Goal: Task Accomplishment & Management: Complete application form

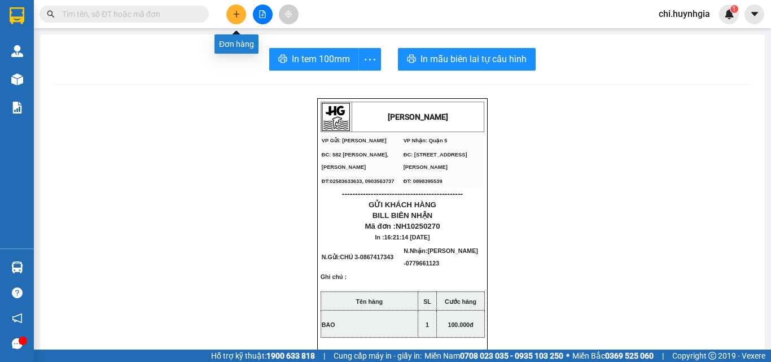
click at [233, 12] on button at bounding box center [236, 15] width 20 height 20
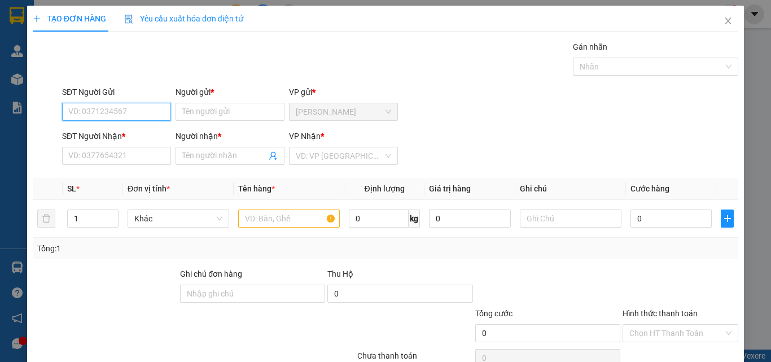
click at [143, 114] on input "SĐT Người Gửi" at bounding box center [116, 112] width 109 height 18
type input "0898467538"
click at [141, 138] on div "0898467538 - [PERSON_NAME]" at bounding box center [123, 134] width 111 height 12
type input "Sang"
type input "0898467538"
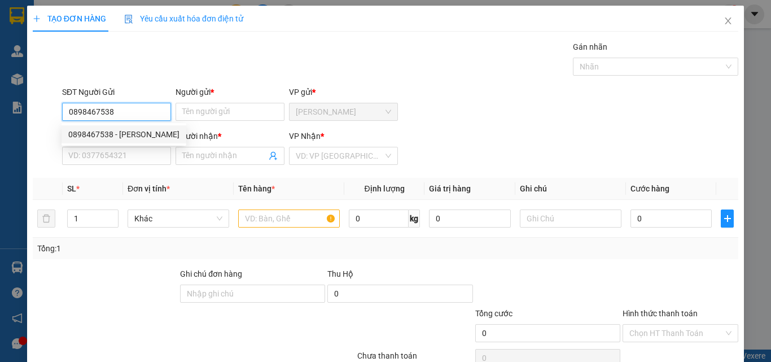
type input "Sang"
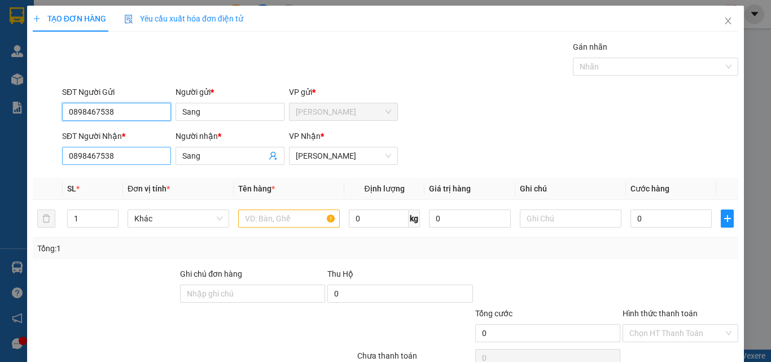
type input "0898467538"
click at [122, 155] on input "0898467538" at bounding box center [116, 156] width 109 height 18
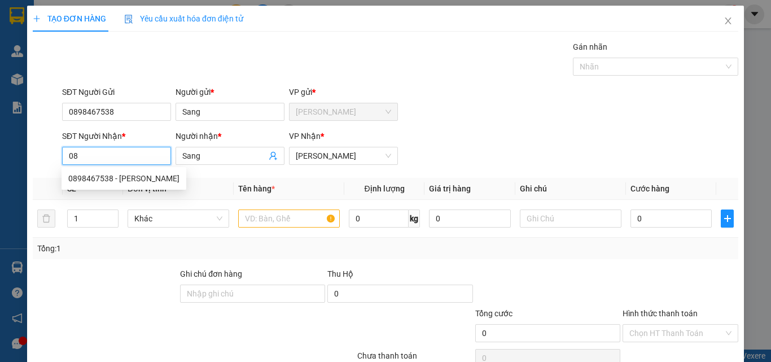
type input "0"
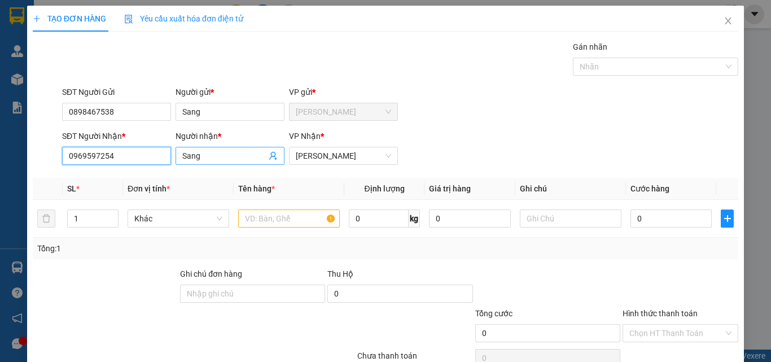
type input "0969597254"
click at [241, 152] on input "Sang" at bounding box center [224, 156] width 84 height 12
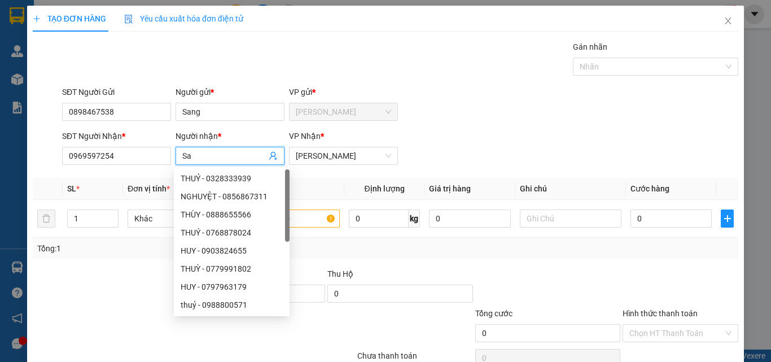
type input "S"
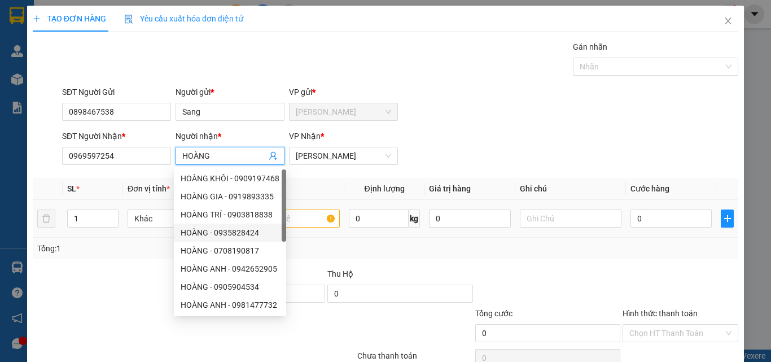
type input "HOÀNG"
click at [304, 220] on input "text" at bounding box center [289, 219] width 102 height 18
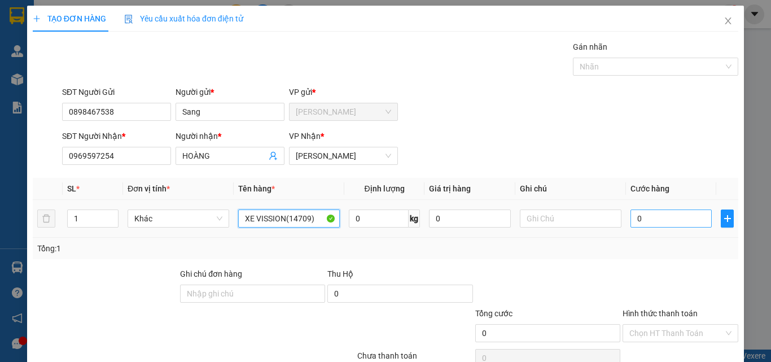
type input "XE VISSION(14709)"
drag, startPoint x: 649, startPoint y: 215, endPoint x: 643, endPoint y: 215, distance: 5.7
click at [648, 214] on input "0" at bounding box center [671, 219] width 81 height 18
type input "5"
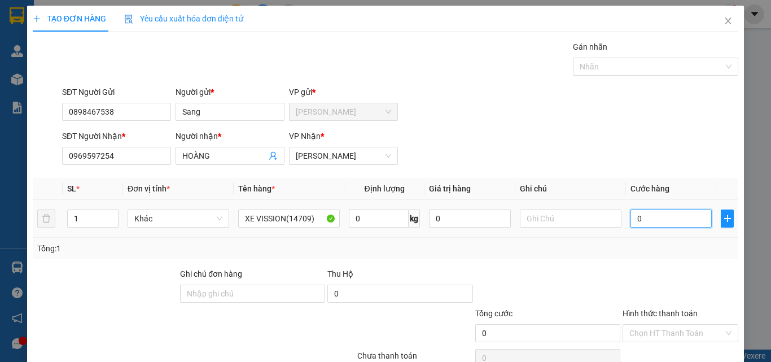
type input "5"
type input "50"
type input "500"
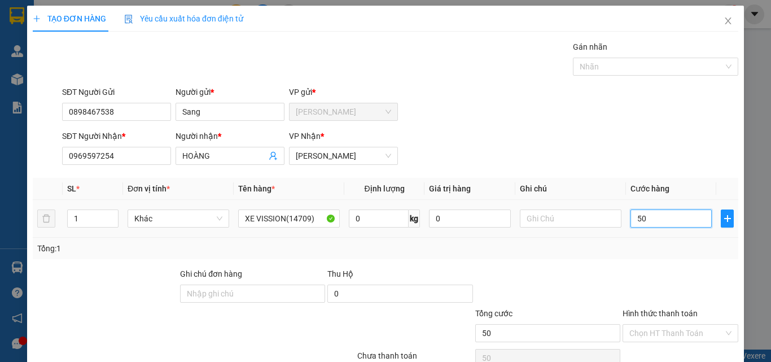
type input "500"
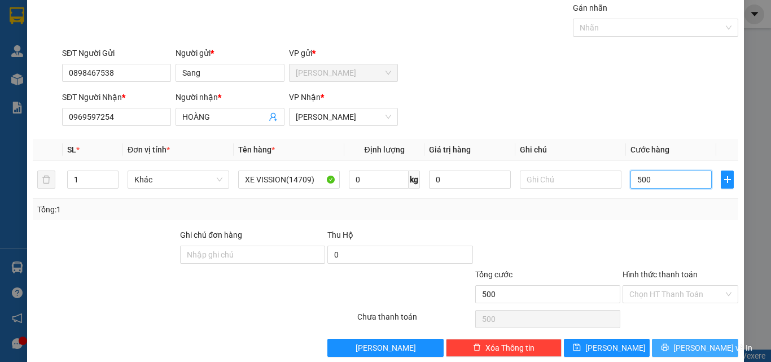
scroll to position [56, 0]
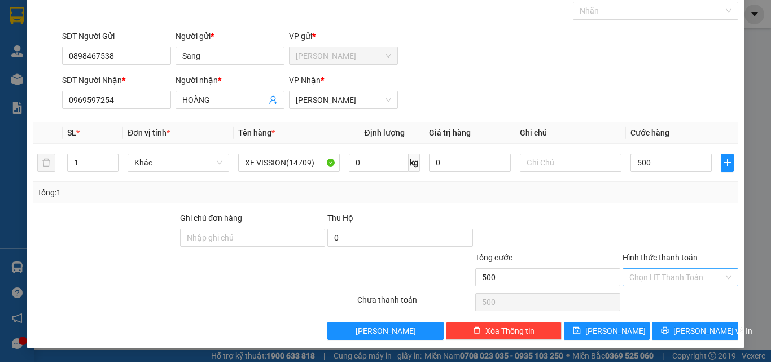
type input "500.000"
click at [673, 276] on input "Hình thức thanh toán" at bounding box center [677, 277] width 94 height 17
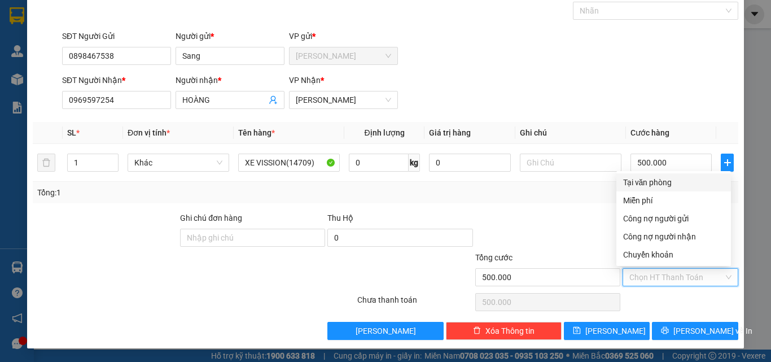
click at [667, 182] on div "Tại văn phòng" at bounding box center [673, 182] width 101 height 12
type input "0"
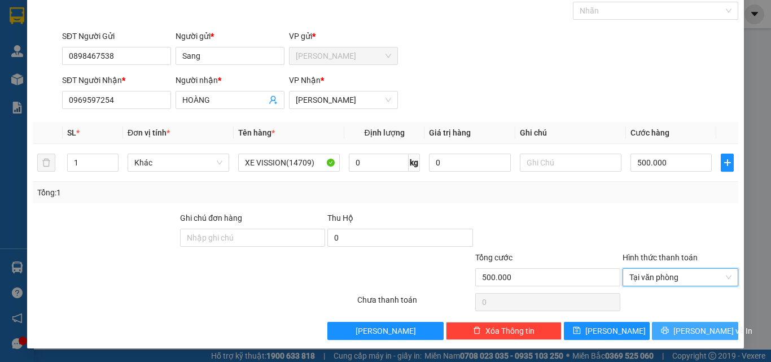
click at [681, 328] on span "[PERSON_NAME] và In" at bounding box center [713, 331] width 79 height 12
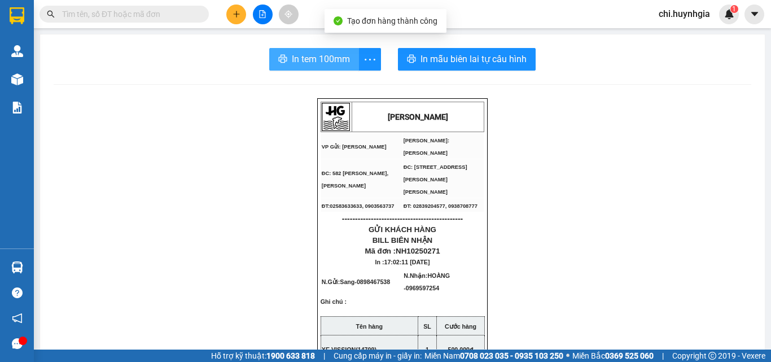
click at [317, 66] on span "In tem 100mm" at bounding box center [321, 59] width 58 height 14
click at [296, 63] on span "In tem 100mm" at bounding box center [321, 59] width 58 height 14
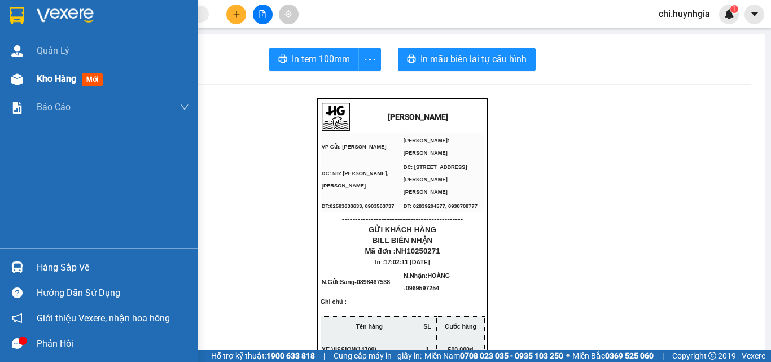
click at [45, 77] on span "Kho hàng" at bounding box center [57, 78] width 40 height 11
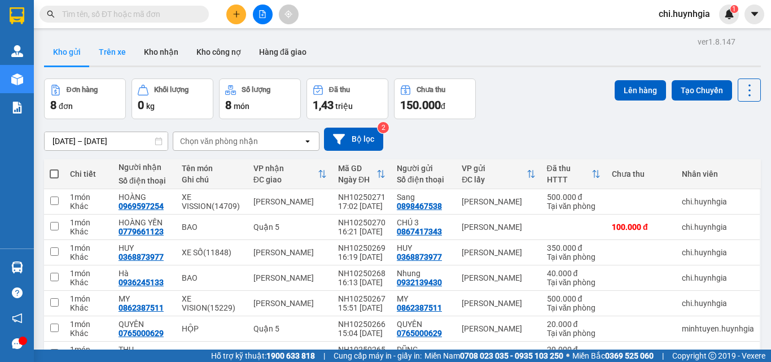
click at [114, 49] on button "Trên xe" at bounding box center [112, 51] width 45 height 27
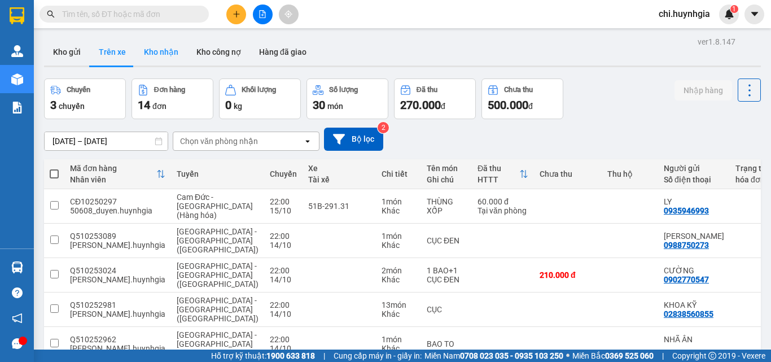
click at [166, 48] on button "Kho nhận" at bounding box center [161, 51] width 53 height 27
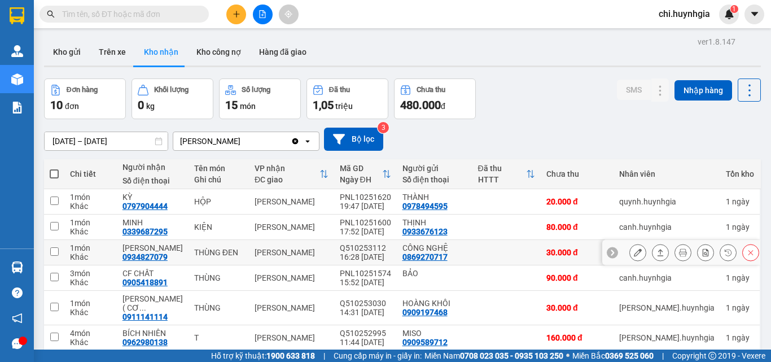
click at [634, 248] on icon at bounding box center [638, 252] width 8 height 8
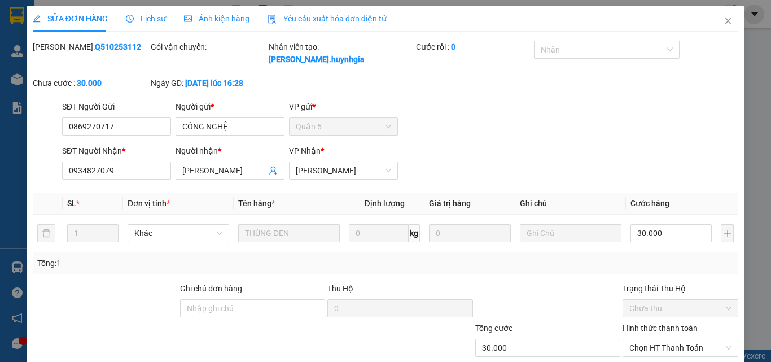
type input "0869270717"
type input "CÔNG NGHỆ"
type input "0934827079"
type input "[PERSON_NAME]"
type input "30.000"
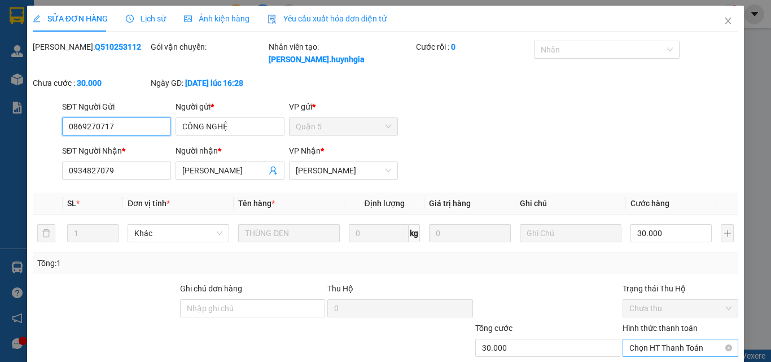
click at [674, 339] on span "Chọn HT Thanh Toán" at bounding box center [681, 347] width 102 height 17
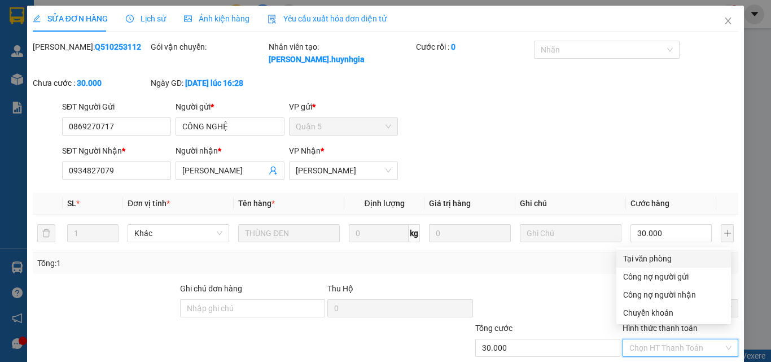
click at [661, 258] on div "Tại văn phòng" at bounding box center [673, 258] width 101 height 12
type input "0"
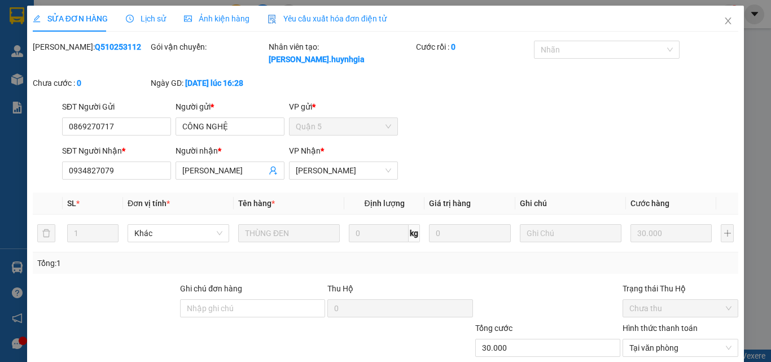
drag, startPoint x: 418, startPoint y: 333, endPoint x: 524, endPoint y: 316, distance: 107.0
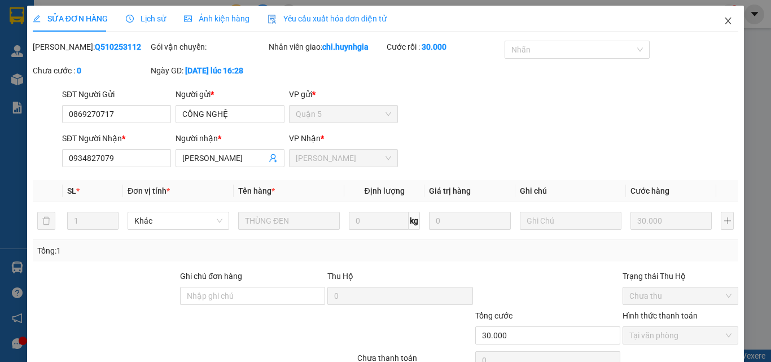
click at [724, 23] on icon "close" at bounding box center [728, 20] width 9 height 9
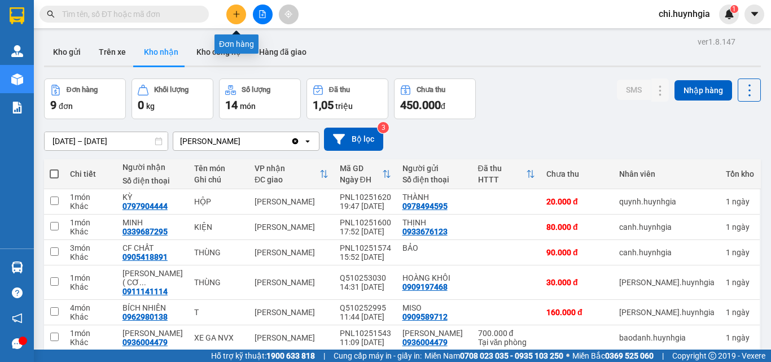
click at [235, 15] on icon "plus" at bounding box center [237, 14] width 8 height 8
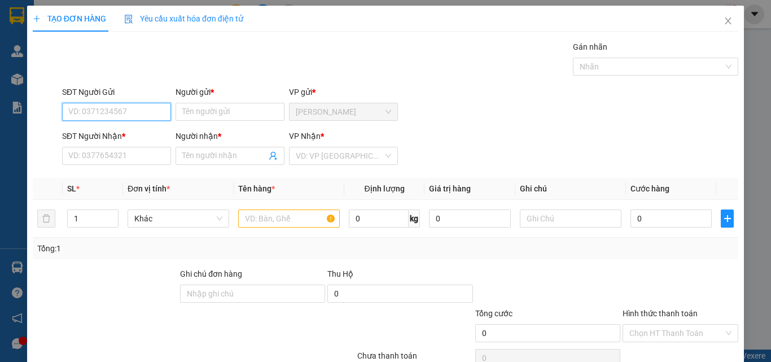
click at [150, 114] on input "SĐT Người Gửi" at bounding box center [116, 112] width 109 height 18
type input "0705023162"
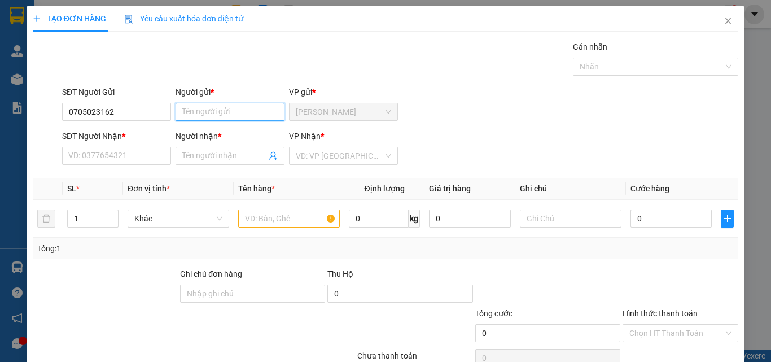
click at [213, 119] on input "Người gửi *" at bounding box center [230, 112] width 109 height 18
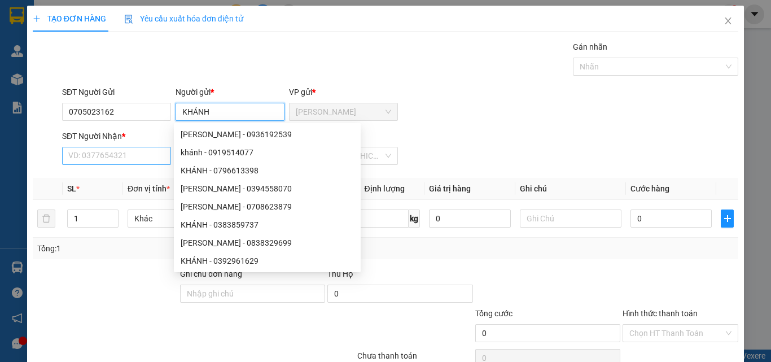
type input "KHÁNH"
click at [143, 158] on input "SĐT Người Nhận *" at bounding box center [116, 156] width 109 height 18
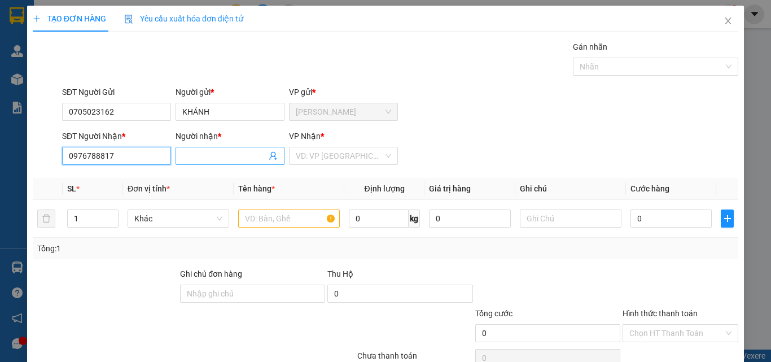
type input "0976788817"
click at [238, 154] on input "Người nhận *" at bounding box center [224, 156] width 84 height 12
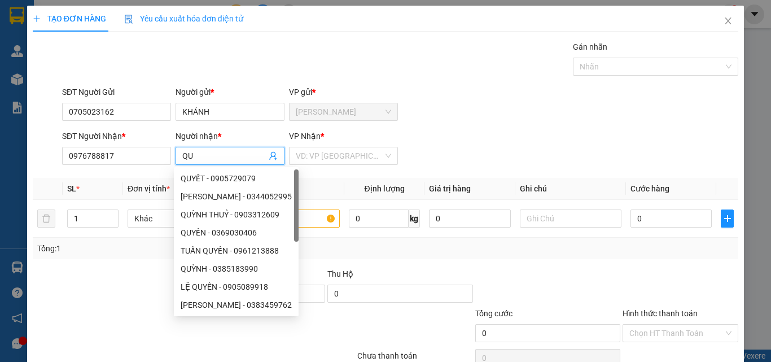
type input "Q"
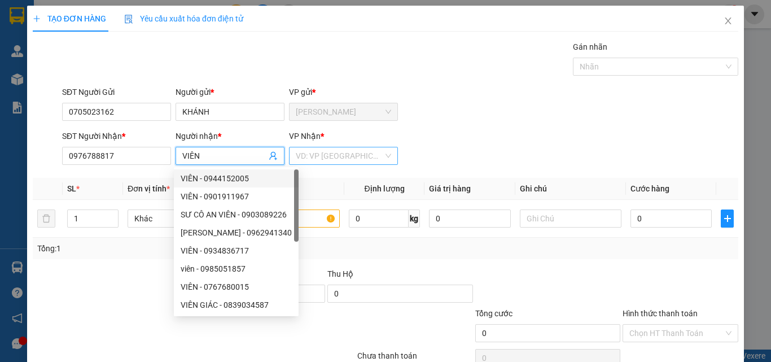
type input "VIÊN"
click at [360, 152] on input "search" at bounding box center [340, 155] width 88 height 17
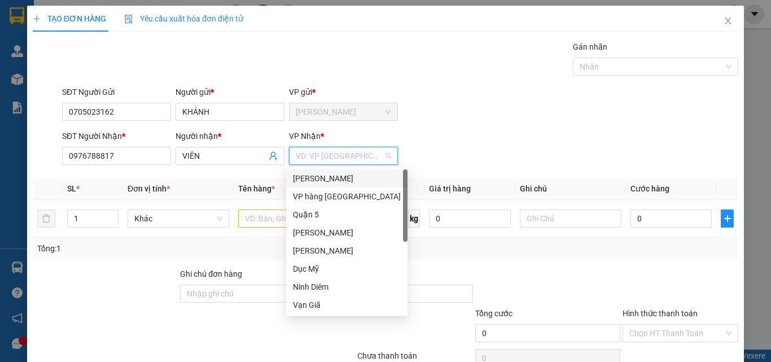
click at [344, 175] on div "[PERSON_NAME]" at bounding box center [347, 178] width 108 height 12
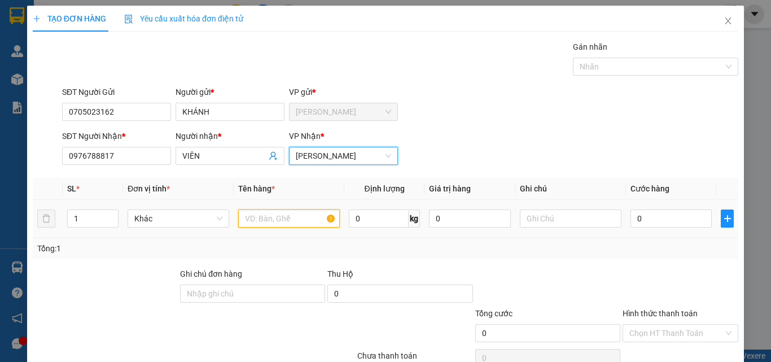
click at [276, 216] on input "text" at bounding box center [289, 219] width 102 height 18
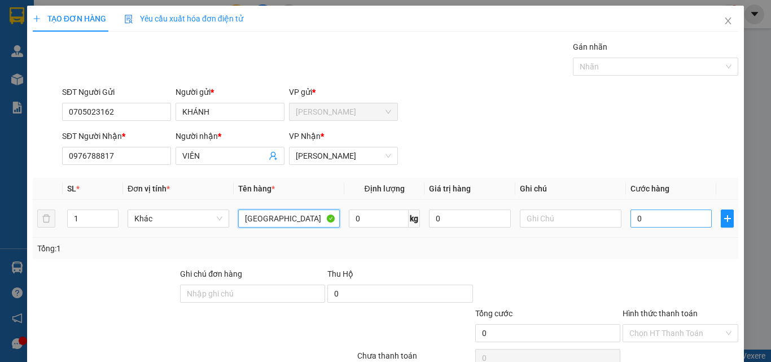
type input "[GEOGRAPHIC_DATA]"
click at [666, 223] on input "0" at bounding box center [671, 219] width 81 height 18
type input "5"
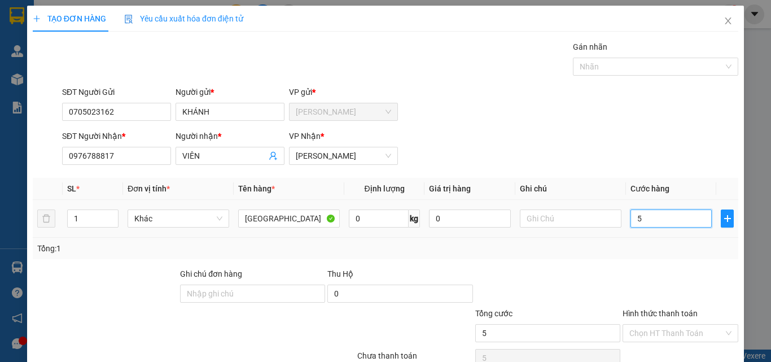
type input "50"
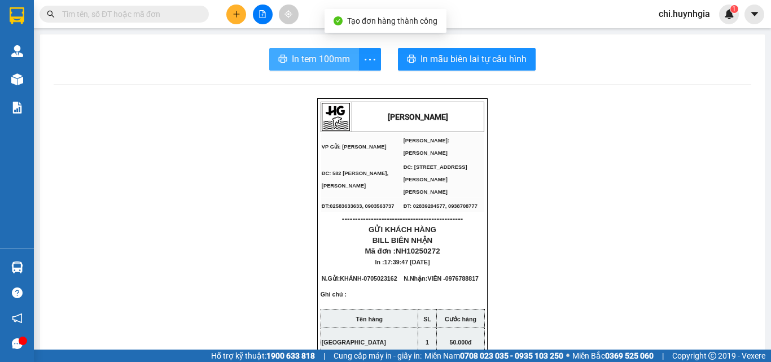
drag, startPoint x: 329, startPoint y: 59, endPoint x: 346, endPoint y: 72, distance: 21.3
click at [329, 59] on span "In tem 100mm" at bounding box center [321, 59] width 58 height 14
drag, startPoint x: 316, startPoint y: 49, endPoint x: 329, endPoint y: 68, distance: 23.2
click at [316, 50] on button "In tem 100mm" at bounding box center [314, 59] width 90 height 23
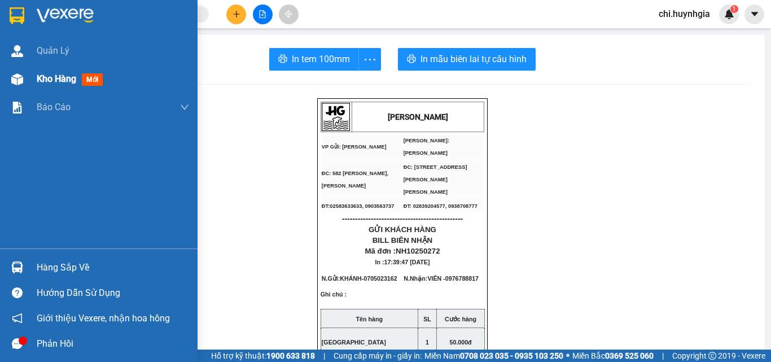
click at [48, 84] on span "Kho hàng" at bounding box center [57, 78] width 40 height 11
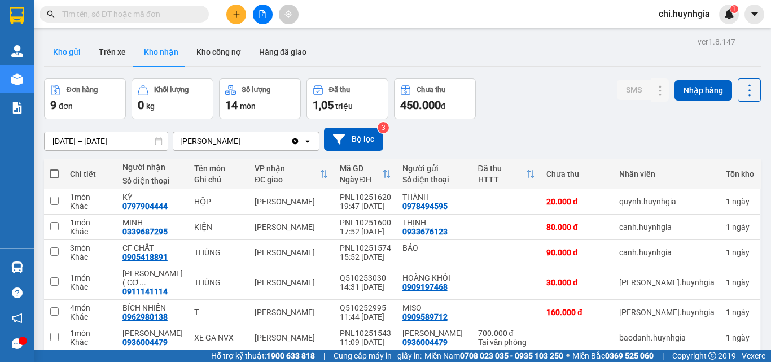
click at [72, 49] on button "Kho gửi" at bounding box center [67, 51] width 46 height 27
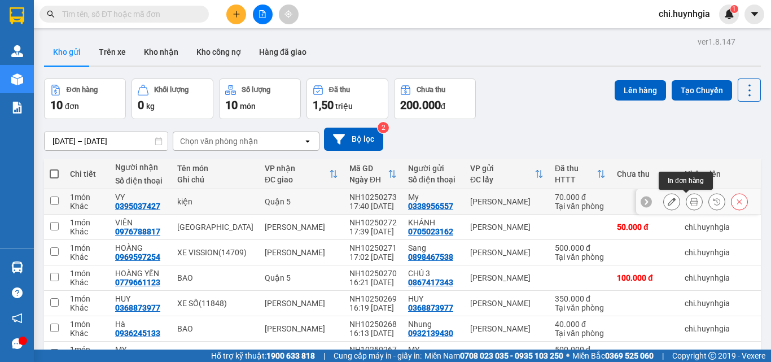
click at [691, 202] on icon at bounding box center [695, 202] width 8 height 8
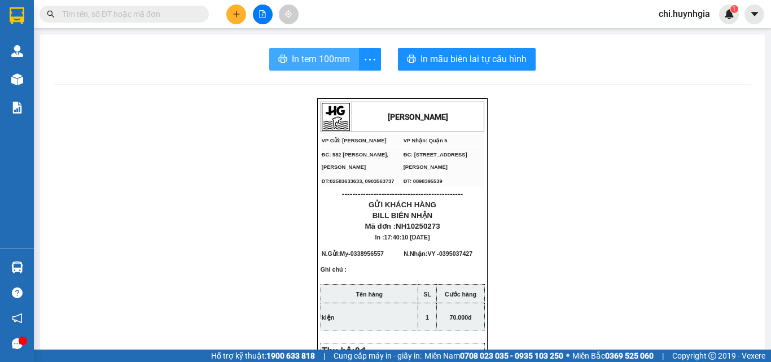
click at [327, 60] on span "In tem 100mm" at bounding box center [321, 59] width 58 height 14
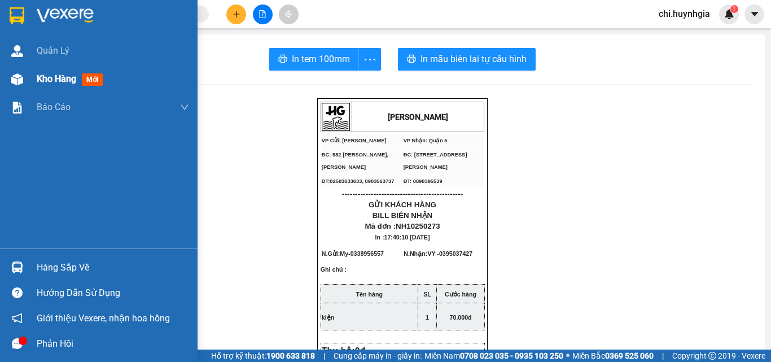
click at [31, 76] on div "Kho hàng mới" at bounding box center [99, 79] width 198 height 28
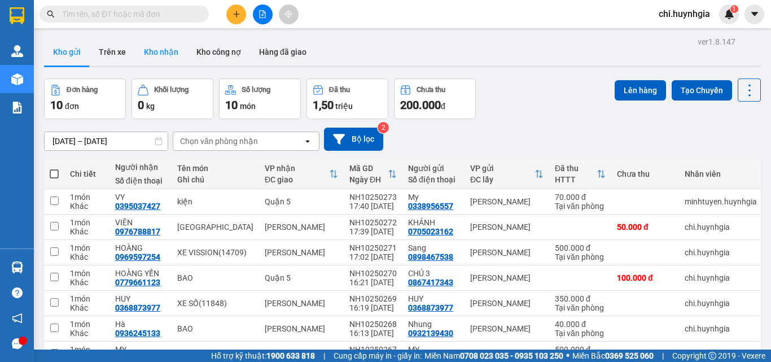
click at [152, 53] on button "Kho nhận" at bounding box center [161, 51] width 53 height 27
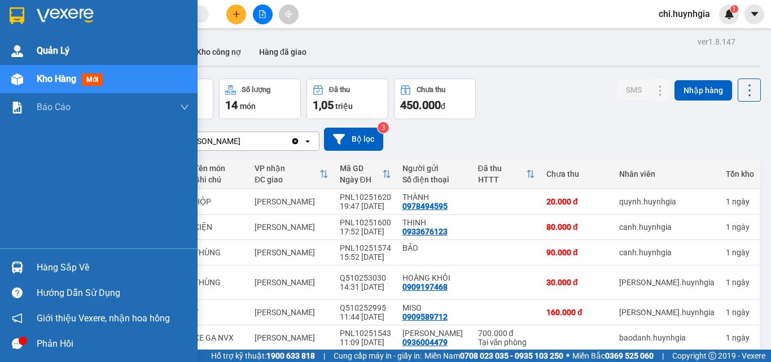
click at [43, 52] on span "Quản Lý" at bounding box center [53, 50] width 33 height 14
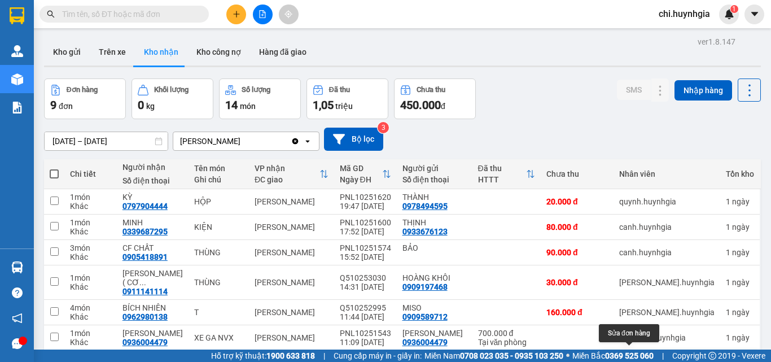
click at [634, 359] on icon at bounding box center [638, 363] width 8 height 8
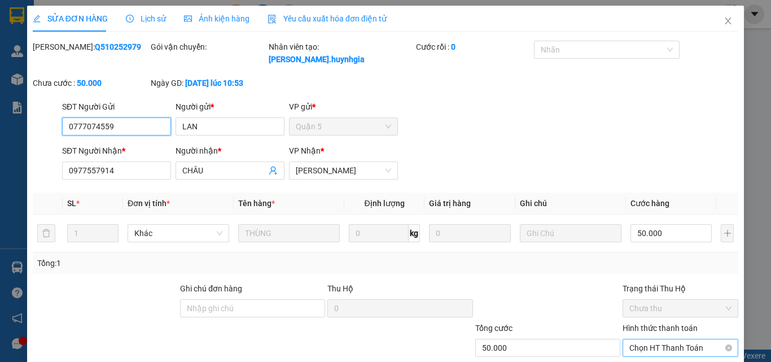
type input "0777074559"
type input "LAN"
type input "0977557914"
type input "CHÂU"
type input "50.000"
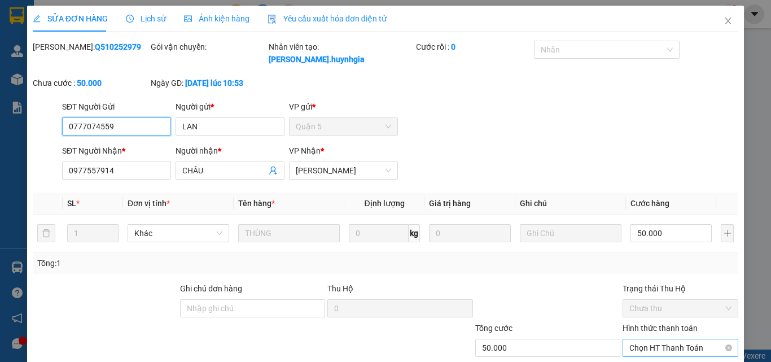
click at [648, 339] on span "Chọn HT Thanh Toán" at bounding box center [681, 347] width 102 height 17
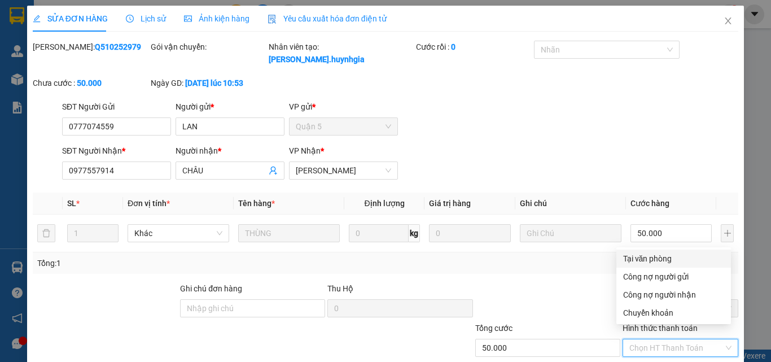
click at [654, 260] on div "Tại văn phòng" at bounding box center [673, 258] width 101 height 12
type input "0"
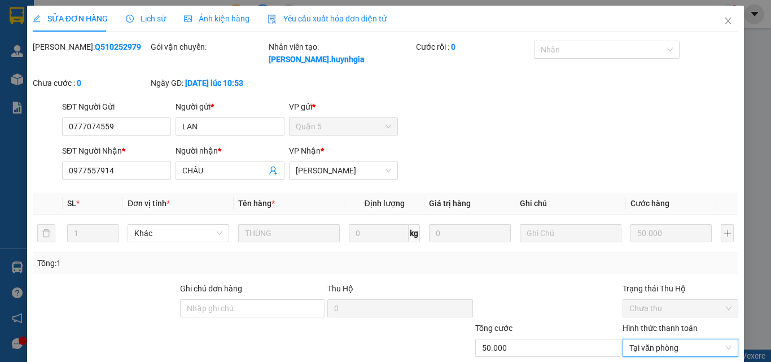
drag, startPoint x: 428, startPoint y: 330, endPoint x: 452, endPoint y: 326, distance: 24.6
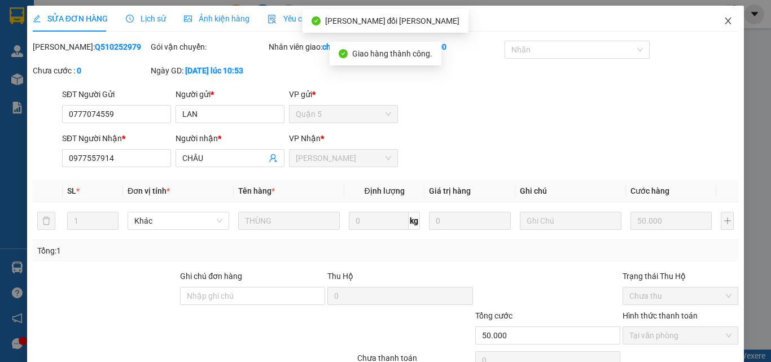
click at [724, 21] on icon "close" at bounding box center [728, 20] width 9 height 9
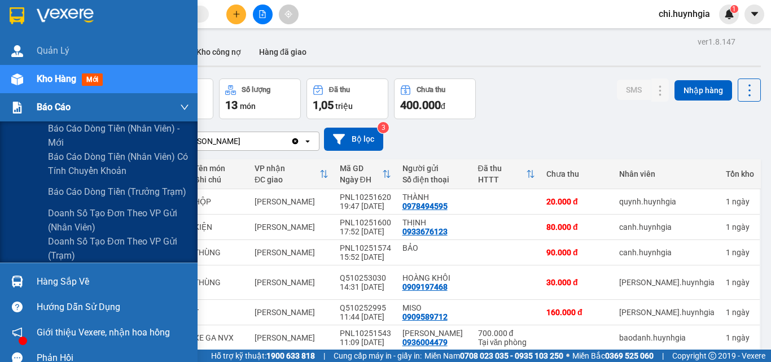
click at [33, 108] on div "Báo cáo" at bounding box center [99, 107] width 198 height 28
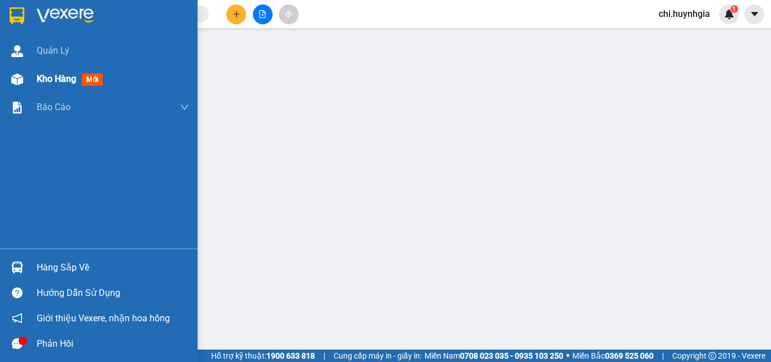
click at [43, 81] on span "Kho hàng" at bounding box center [57, 78] width 40 height 11
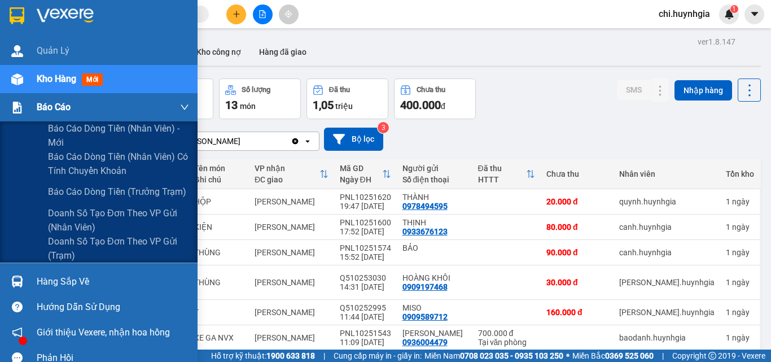
click at [55, 107] on span "Báo cáo" at bounding box center [54, 107] width 34 height 14
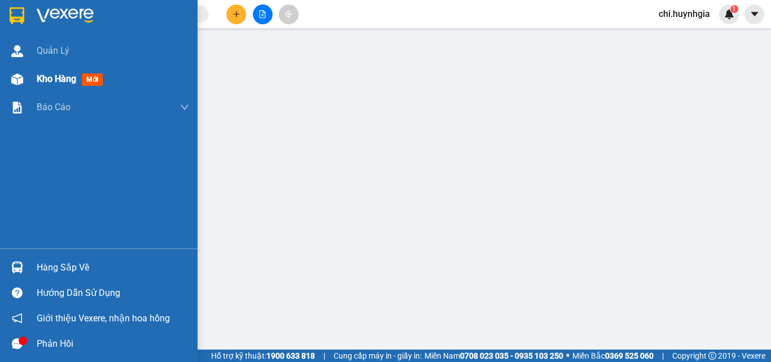
click at [62, 76] on span "Kho hàng" at bounding box center [57, 78] width 40 height 11
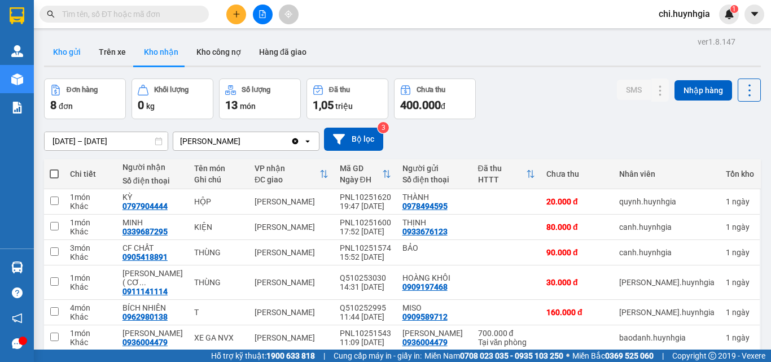
click at [79, 54] on button "Kho gửi" at bounding box center [67, 51] width 46 height 27
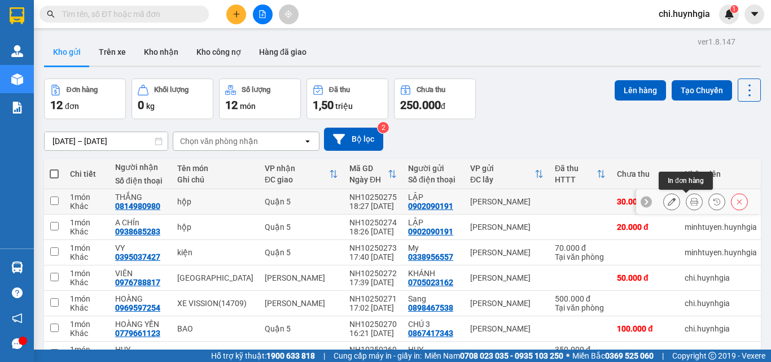
click at [691, 198] on icon at bounding box center [695, 202] width 8 height 8
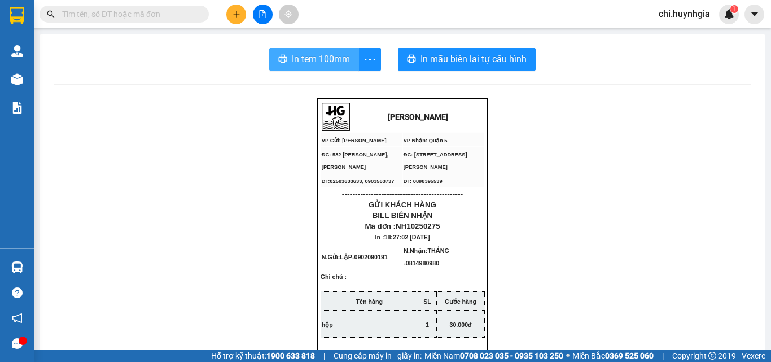
click at [328, 60] on span "In tem 100mm" at bounding box center [321, 59] width 58 height 14
click at [328, 63] on span "In tem 100mm" at bounding box center [321, 59] width 58 height 14
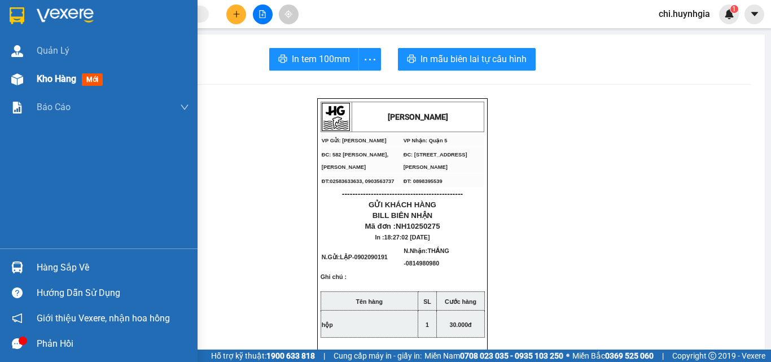
click at [62, 77] on span "Kho hàng" at bounding box center [57, 78] width 40 height 11
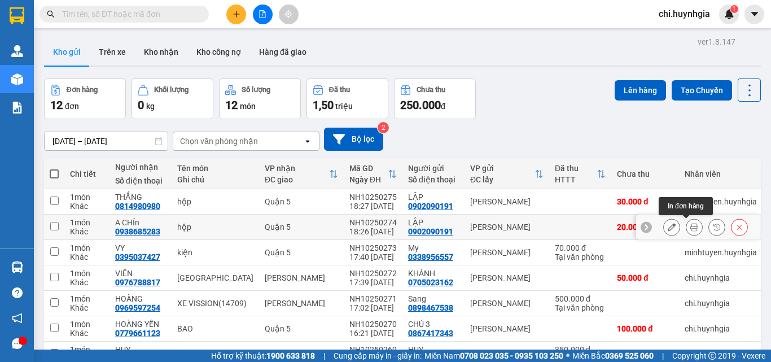
click at [691, 226] on icon at bounding box center [695, 227] width 8 height 8
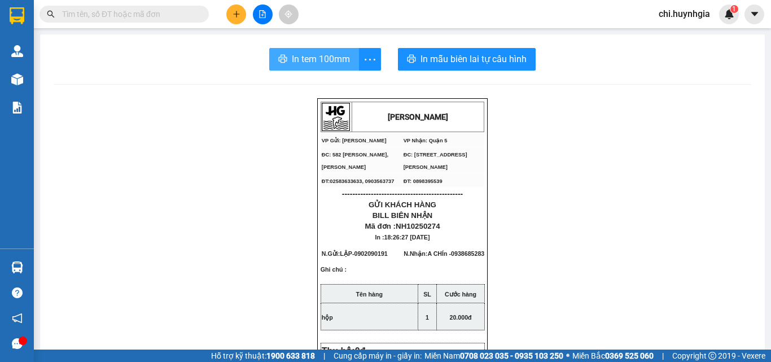
click at [326, 63] on span "In tem 100mm" at bounding box center [321, 59] width 58 height 14
click at [335, 54] on span "In tem 100mm" at bounding box center [321, 59] width 58 height 14
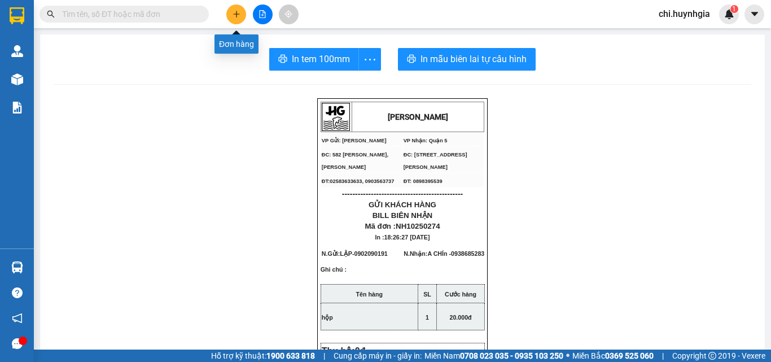
click at [237, 17] on icon "plus" at bounding box center [236, 14] width 1 height 6
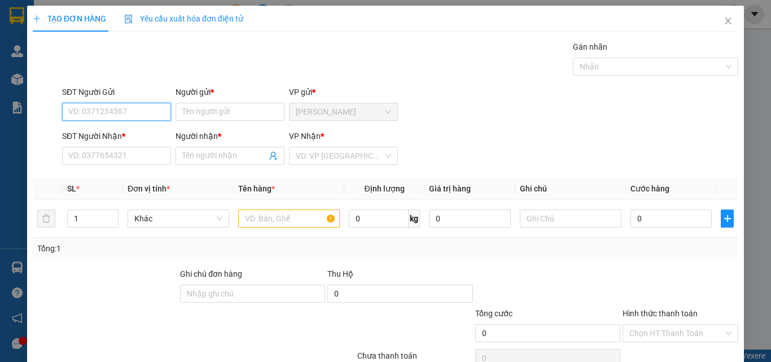
click at [131, 116] on input "SĐT Người Gửi" at bounding box center [116, 112] width 109 height 18
type input "0812544587"
click at [128, 132] on div "0812544587 - [PERSON_NAME]" at bounding box center [123, 134] width 111 height 12
type input "NGỌC"
type input "0908366086"
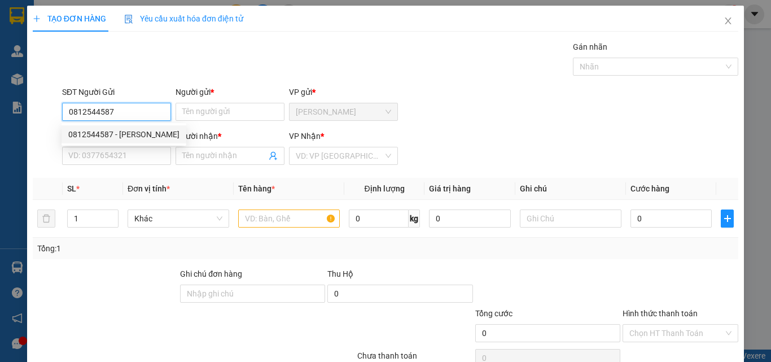
type input "[PERSON_NAME]"
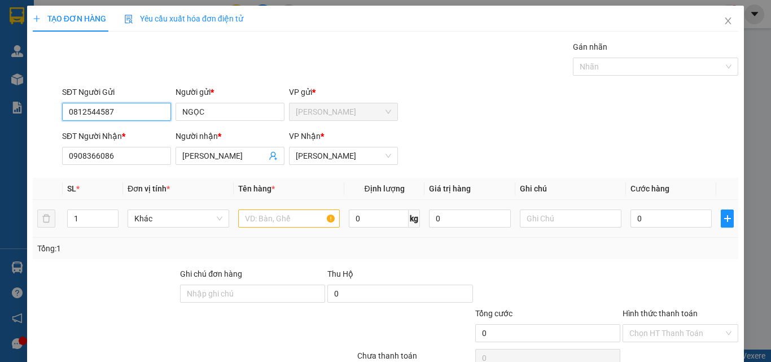
type input "0812544587"
drag, startPoint x: 280, startPoint y: 214, endPoint x: 286, endPoint y: 206, distance: 10.1
click at [282, 212] on input "text" at bounding box center [289, 219] width 102 height 18
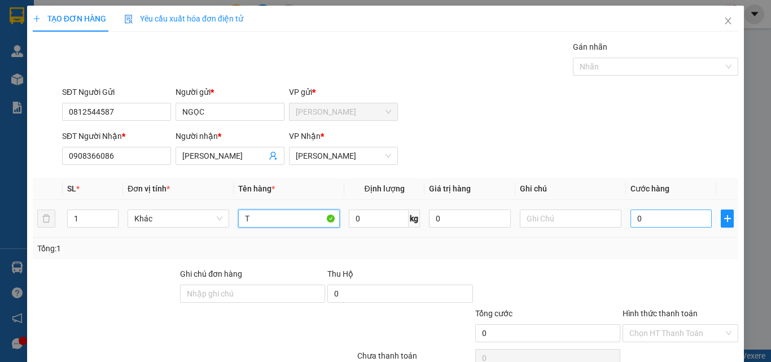
type input "T"
click at [681, 223] on input "0" at bounding box center [671, 219] width 81 height 18
type input "3"
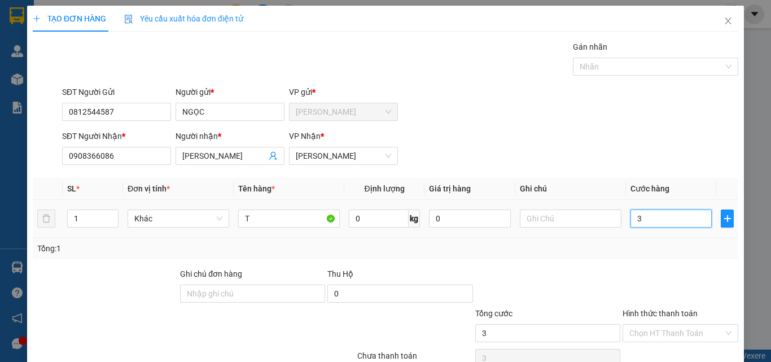
type input "30"
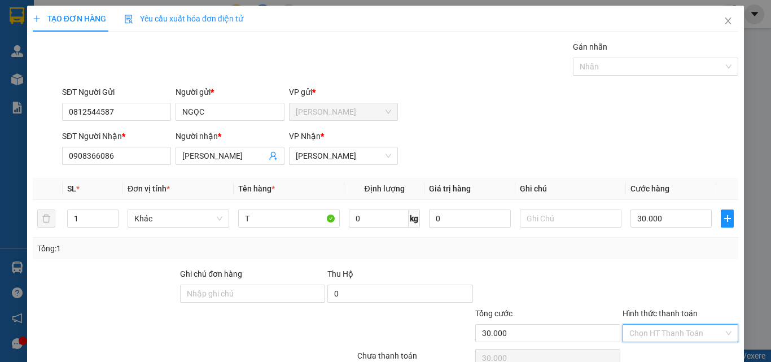
click at [694, 325] on input "Hình thức thanh toán" at bounding box center [677, 333] width 94 height 17
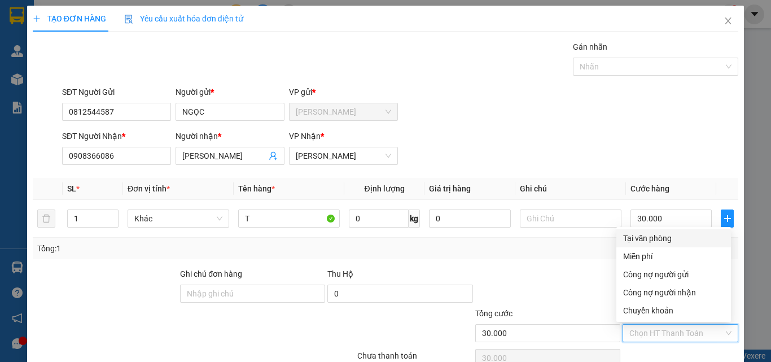
drag, startPoint x: 668, startPoint y: 179, endPoint x: 667, endPoint y: 189, distance: 10.2
click at [668, 232] on div "Tại văn phòng" at bounding box center [673, 238] width 101 height 12
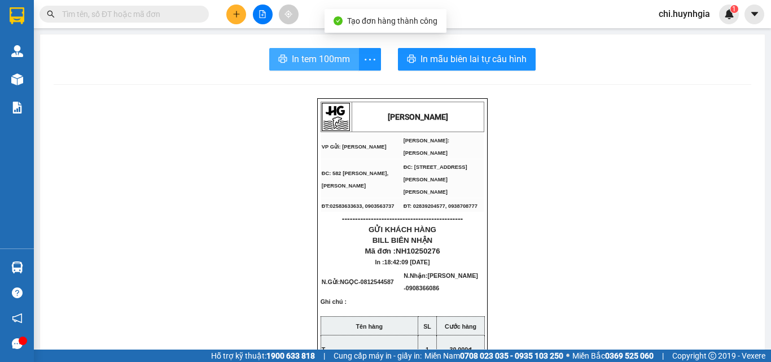
click at [315, 58] on span "In tem 100mm" at bounding box center [321, 59] width 58 height 14
click at [321, 66] on span "In tem 100mm" at bounding box center [321, 59] width 58 height 14
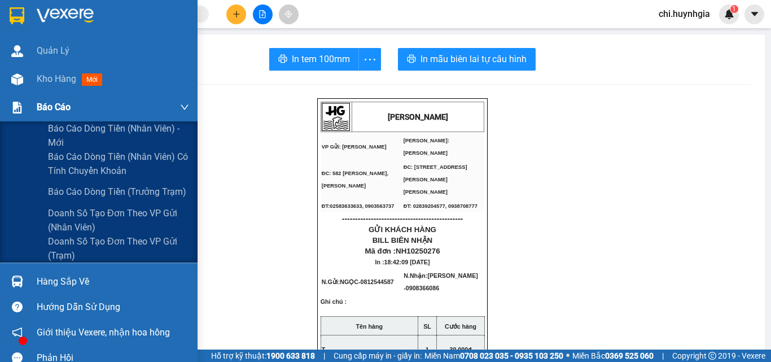
click at [43, 102] on span "Báo cáo" at bounding box center [54, 107] width 34 height 14
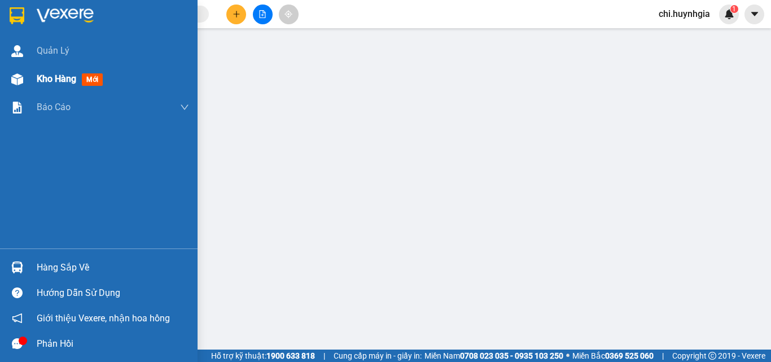
click at [51, 77] on span "Kho hàng" at bounding box center [57, 78] width 40 height 11
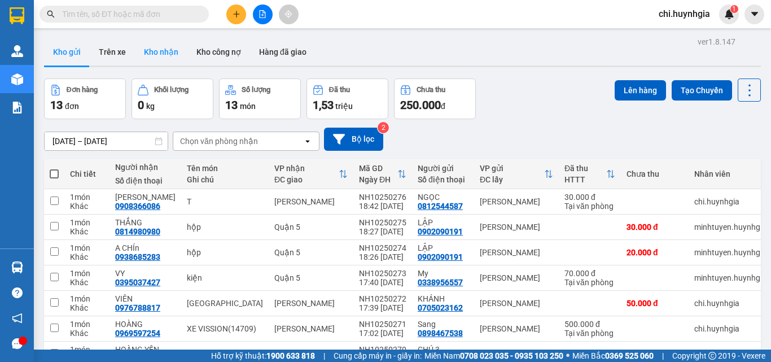
click at [158, 48] on button "Kho nhận" at bounding box center [161, 51] width 53 height 27
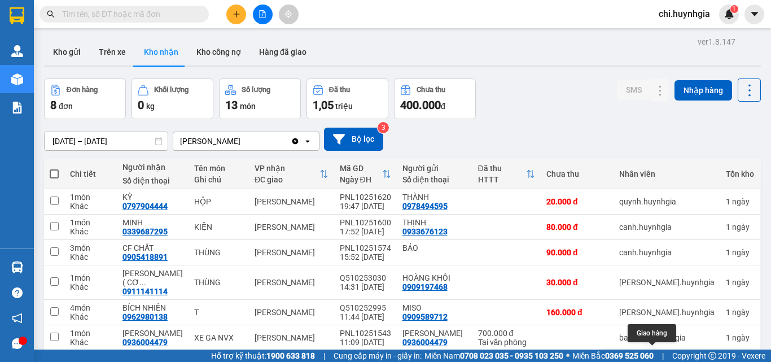
click at [653, 354] on button at bounding box center [661, 364] width 16 height 20
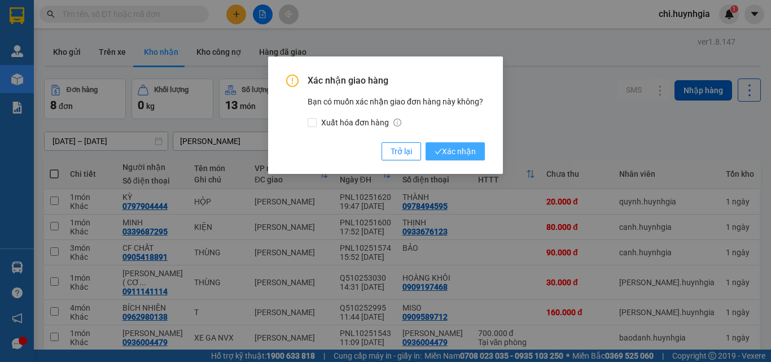
click at [461, 145] on button "Xác nhận" at bounding box center [455, 151] width 59 height 18
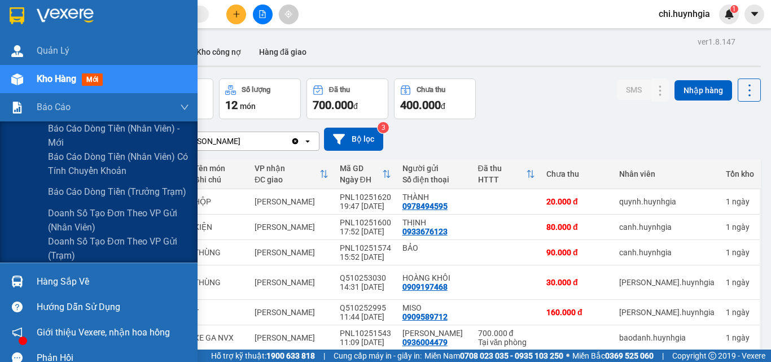
drag, startPoint x: 32, startPoint y: 108, endPoint x: 31, endPoint y: 86, distance: 22.1
click at [33, 102] on div "Báo cáo" at bounding box center [99, 107] width 198 height 28
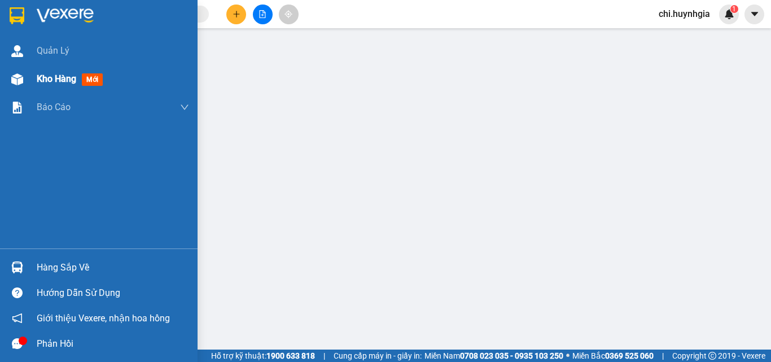
click at [31, 80] on div "Kho hàng mới" at bounding box center [99, 79] width 198 height 28
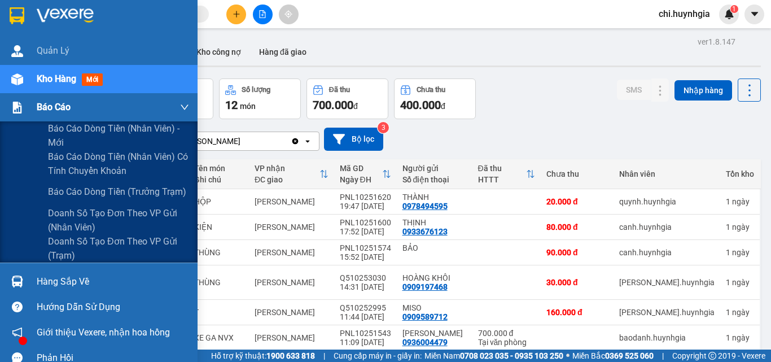
click at [47, 110] on span "Báo cáo" at bounding box center [54, 107] width 34 height 14
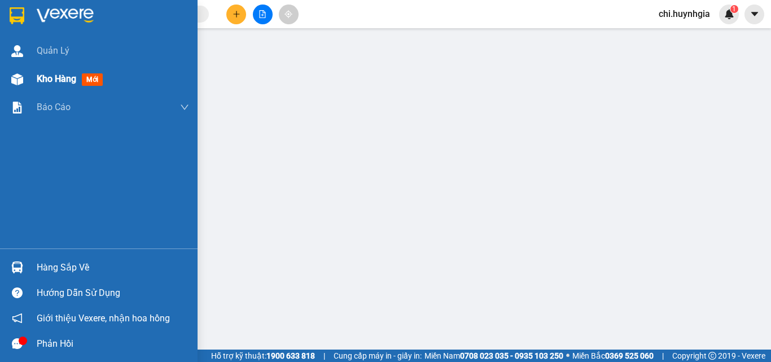
click at [52, 75] on span "Kho hàng" at bounding box center [57, 78] width 40 height 11
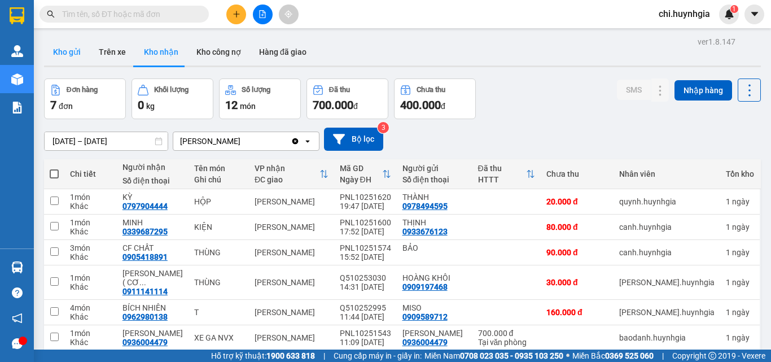
click at [69, 50] on button "Kho gửi" at bounding box center [67, 51] width 46 height 27
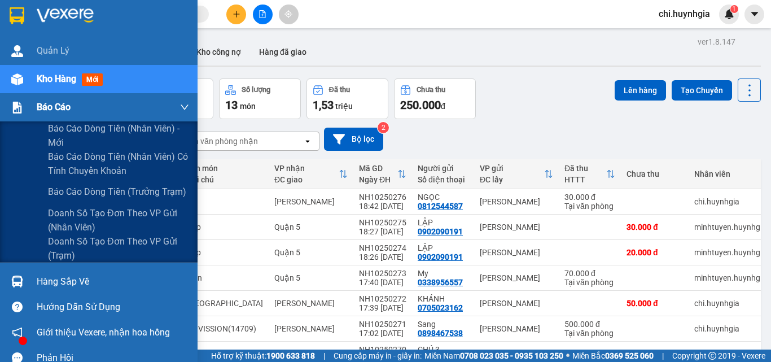
click at [42, 104] on span "Báo cáo" at bounding box center [54, 107] width 34 height 14
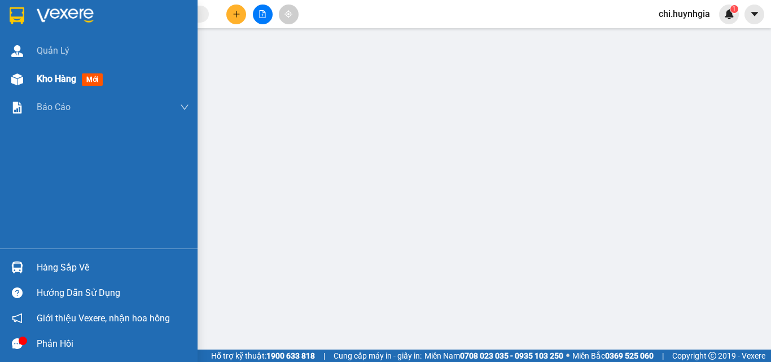
drag, startPoint x: 50, startPoint y: 73, endPoint x: 88, endPoint y: 82, distance: 38.2
click at [52, 77] on span "Kho hàng" at bounding box center [57, 78] width 40 height 11
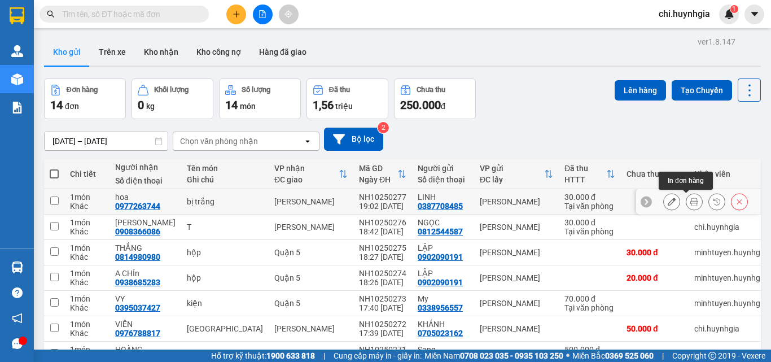
click at [687, 201] on button at bounding box center [695, 202] width 16 height 20
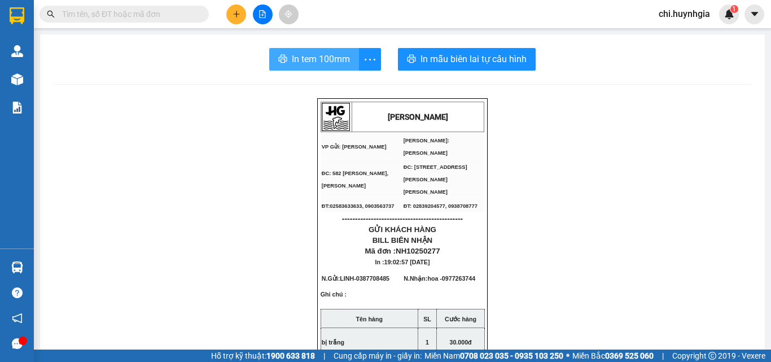
drag, startPoint x: 287, startPoint y: 59, endPoint x: 386, endPoint y: 80, distance: 101.5
click at [290, 64] on button "In tem 100mm" at bounding box center [314, 59] width 90 height 23
click at [328, 61] on span "In tem 100mm" at bounding box center [321, 59] width 58 height 14
